Goal: Information Seeking & Learning: Check status

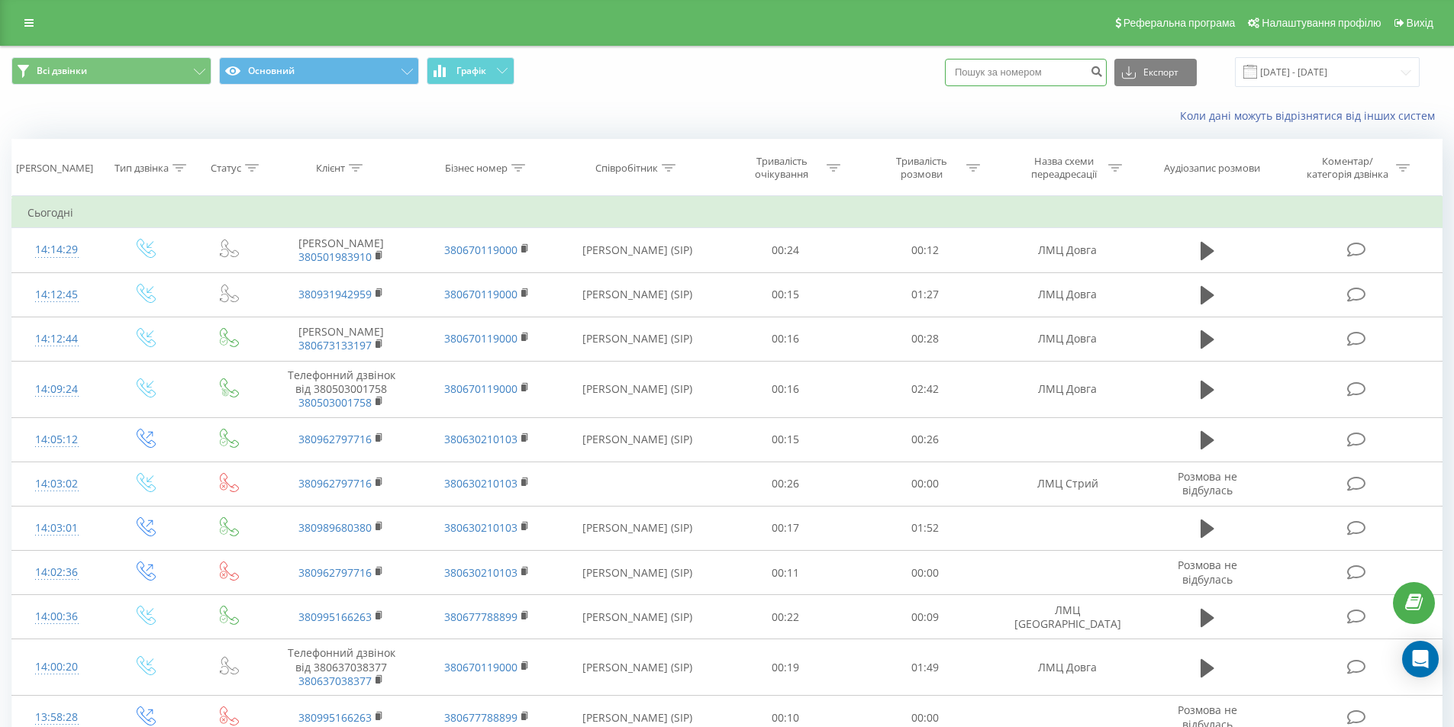
click at [1015, 76] on input at bounding box center [1026, 72] width 162 height 27
paste input
type input "0935755163"
click at [1103, 74] on icon "submit" at bounding box center [1096, 69] width 13 height 9
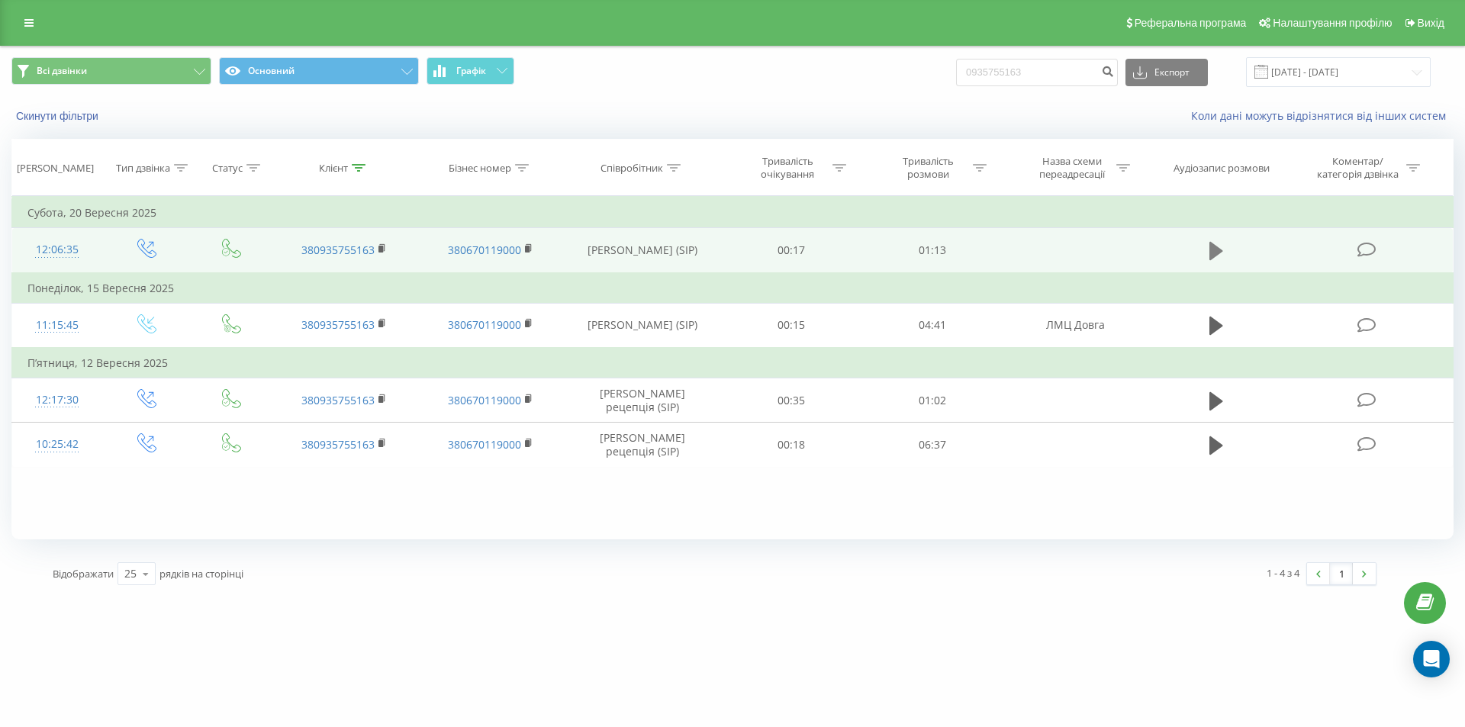
click at [1217, 243] on icon at bounding box center [1217, 250] width 14 height 21
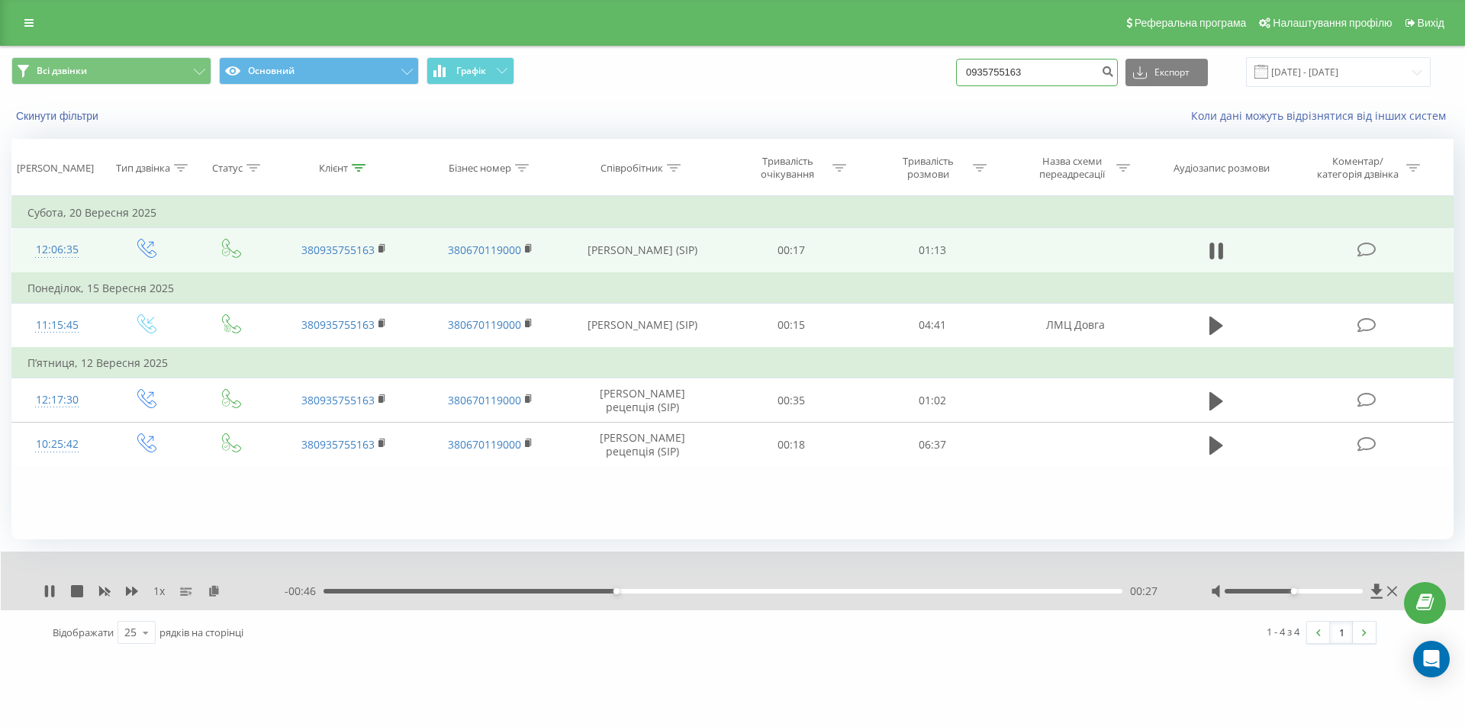
drag, startPoint x: 1037, startPoint y: 66, endPoint x: 942, endPoint y: 98, distance: 100.4
click at [942, 97] on div "Всі дзвінки Основний Графік 0935755163 Експорт .csv .xls .xlsx 22.06.2025 - 22.…" at bounding box center [733, 72] width 1464 height 51
type input "0961936545"
click at [1114, 69] on icon "submit" at bounding box center [1107, 69] width 13 height 9
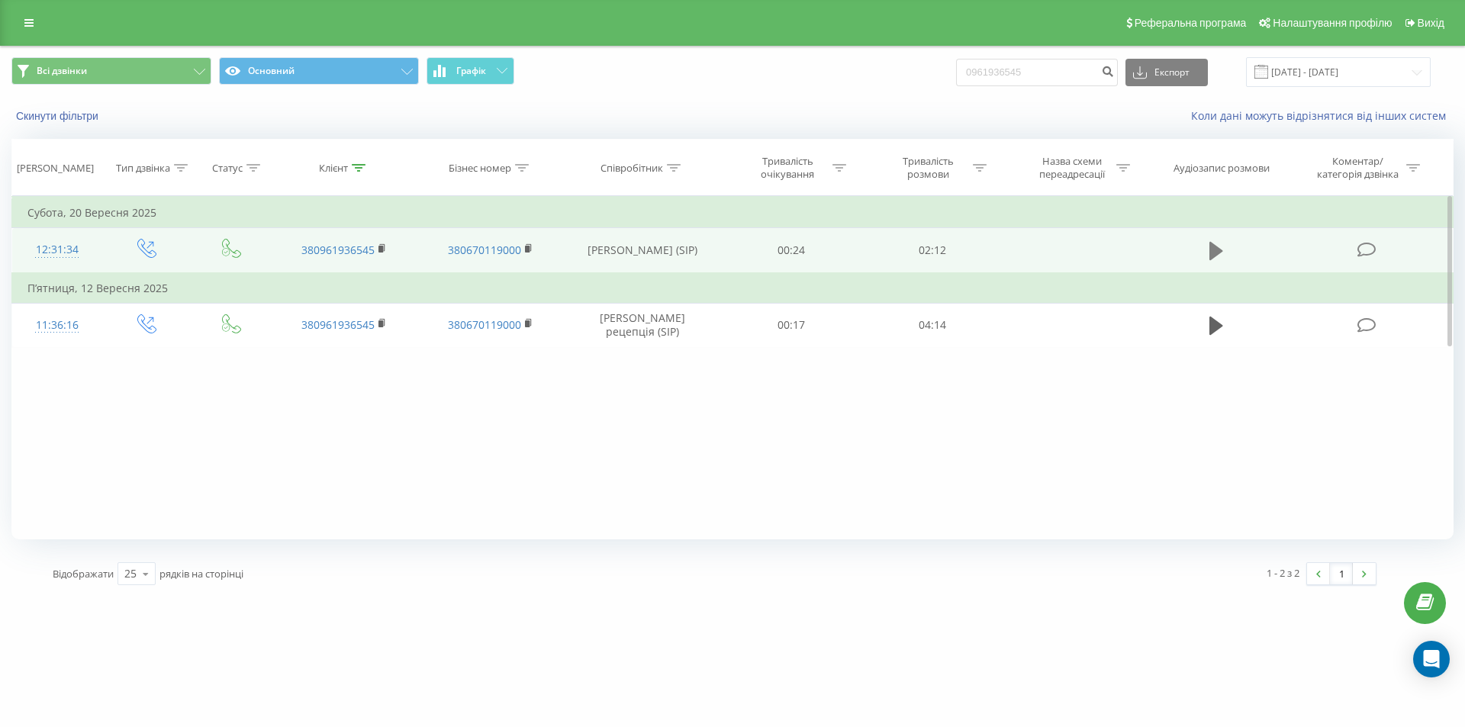
click at [1210, 245] on button at bounding box center [1216, 251] width 23 height 23
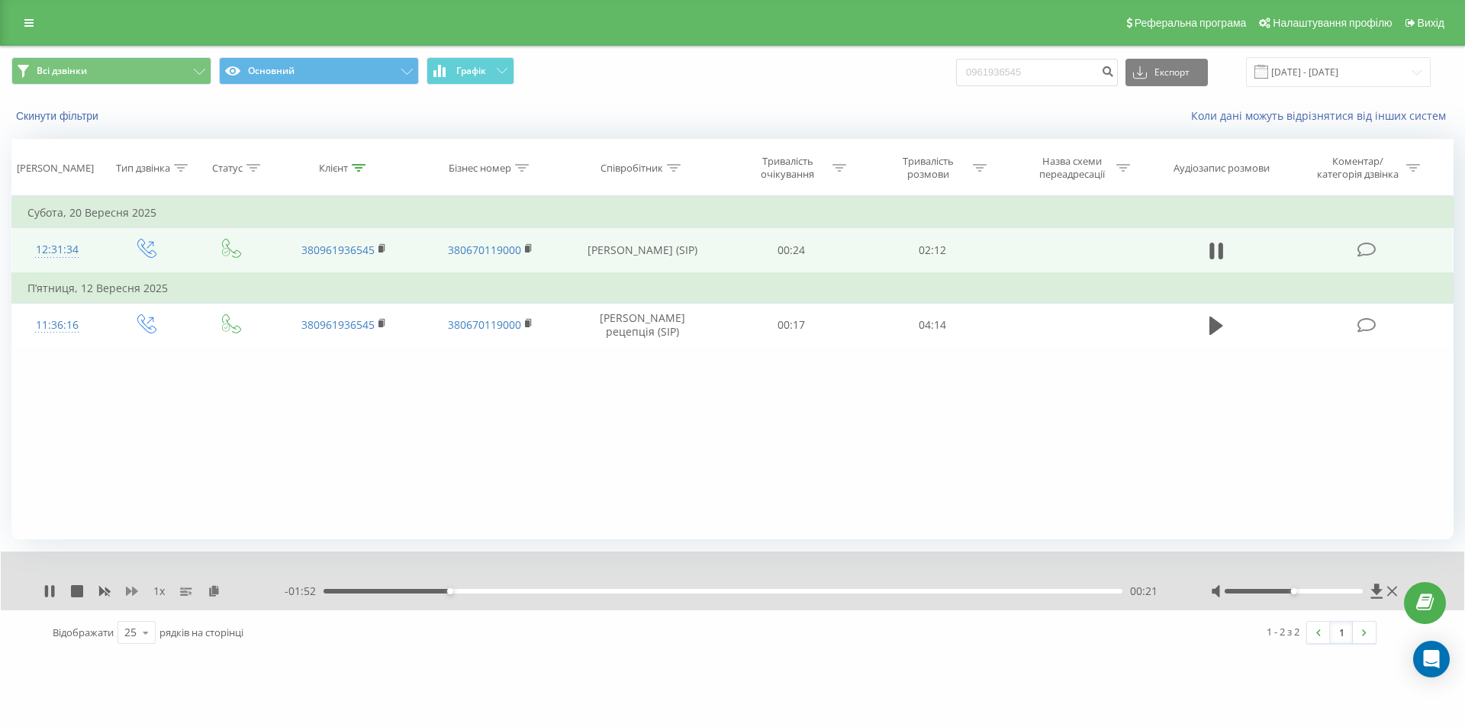
click at [134, 592] on icon at bounding box center [132, 591] width 12 height 9
click at [43, 590] on div "1.5 x - 01:35 00:38 00:38" at bounding box center [733, 581] width 1464 height 59
click at [52, 597] on icon at bounding box center [52, 591] width 3 height 12
